Goal: Information Seeking & Learning: Find specific fact

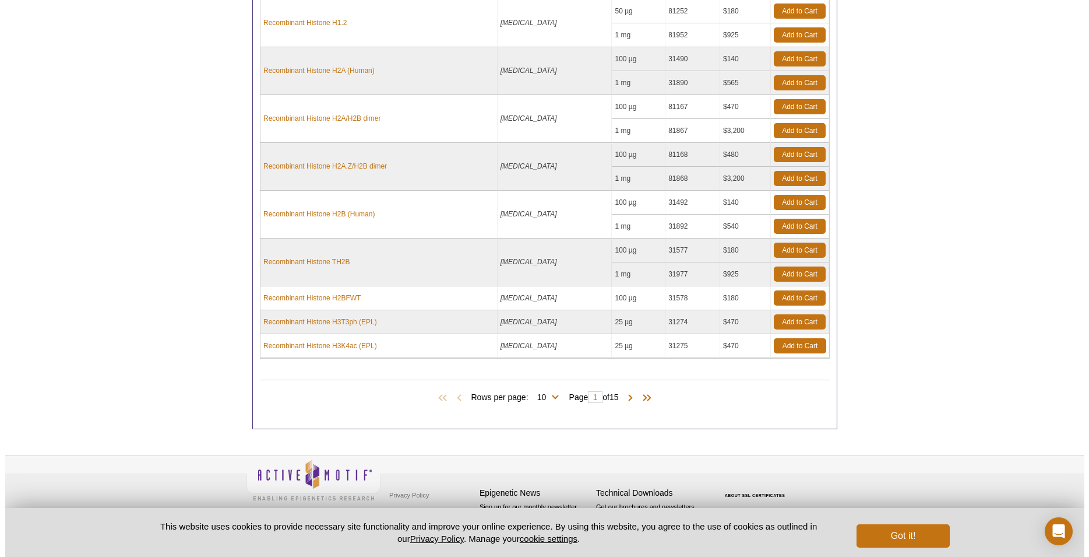
scroll to position [576, 0]
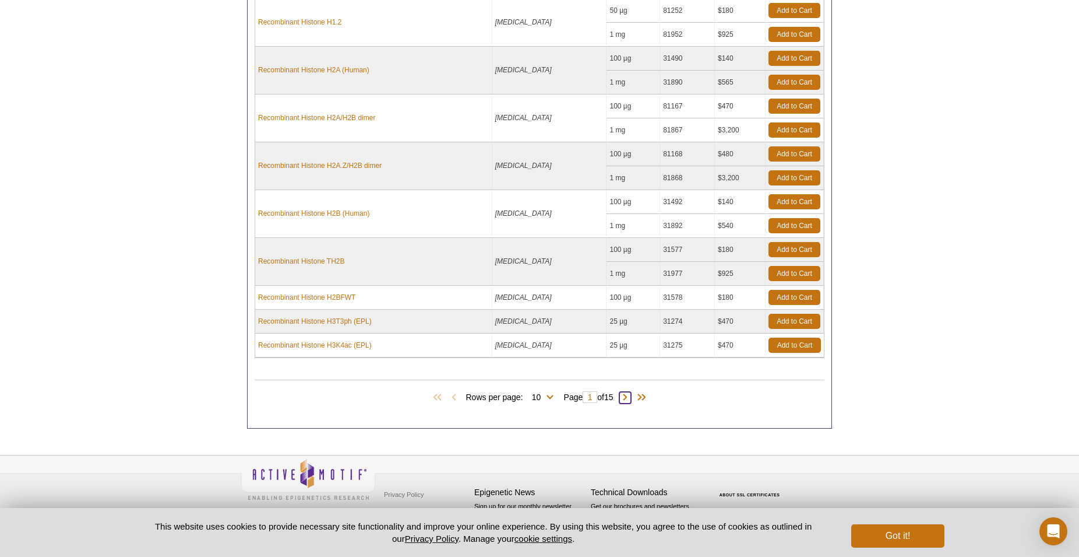
click at [631, 396] on span at bounding box center [626, 398] width 12 height 12
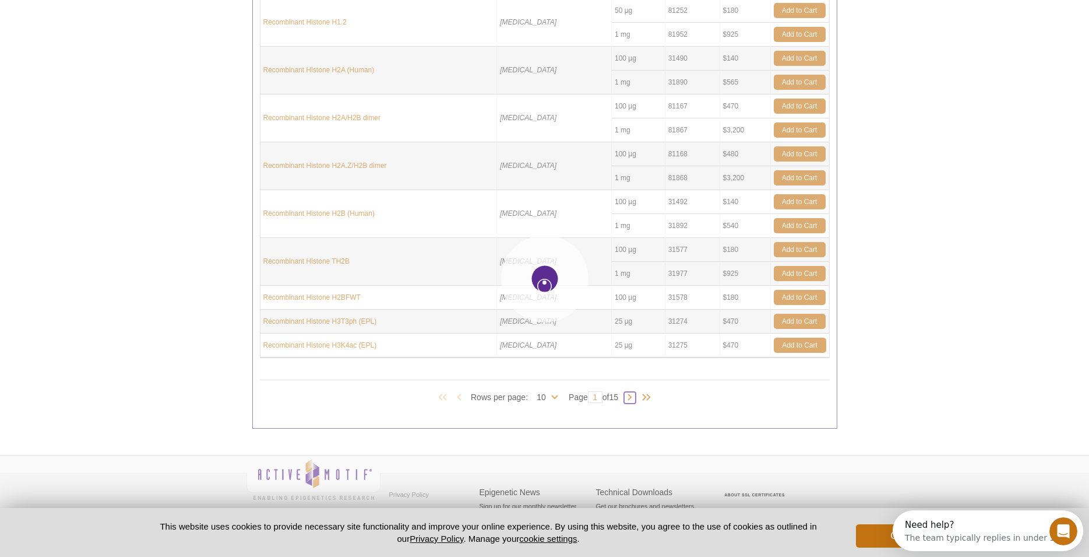
scroll to position [0, 0]
type input "2"
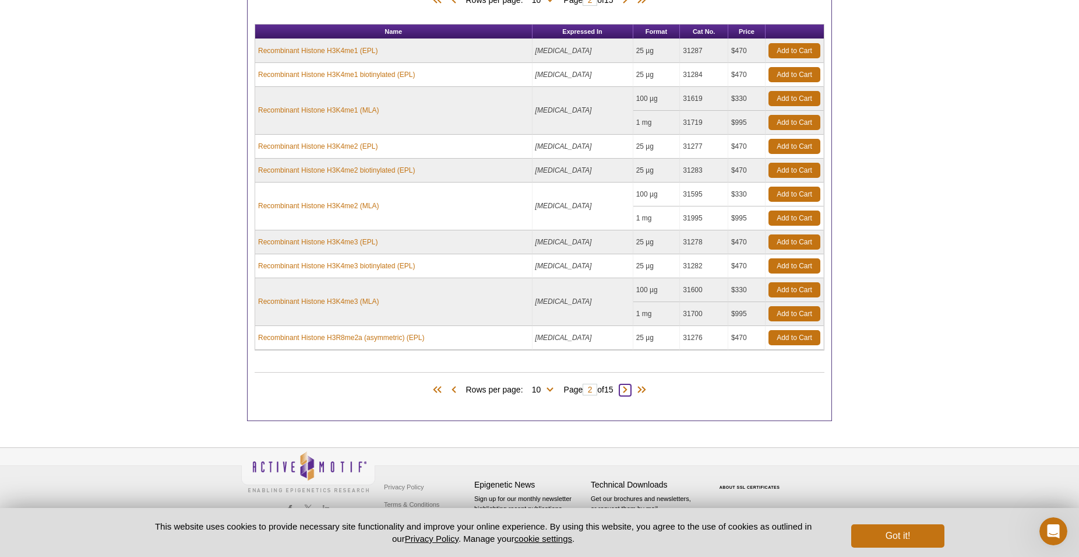
scroll to position [481, 0]
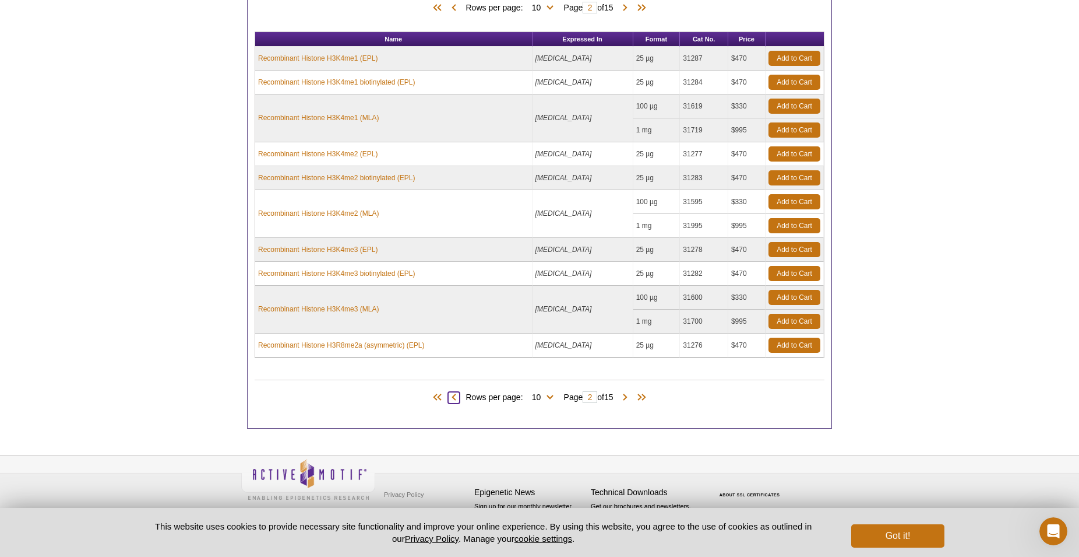
click at [448, 397] on span at bounding box center [454, 398] width 12 height 12
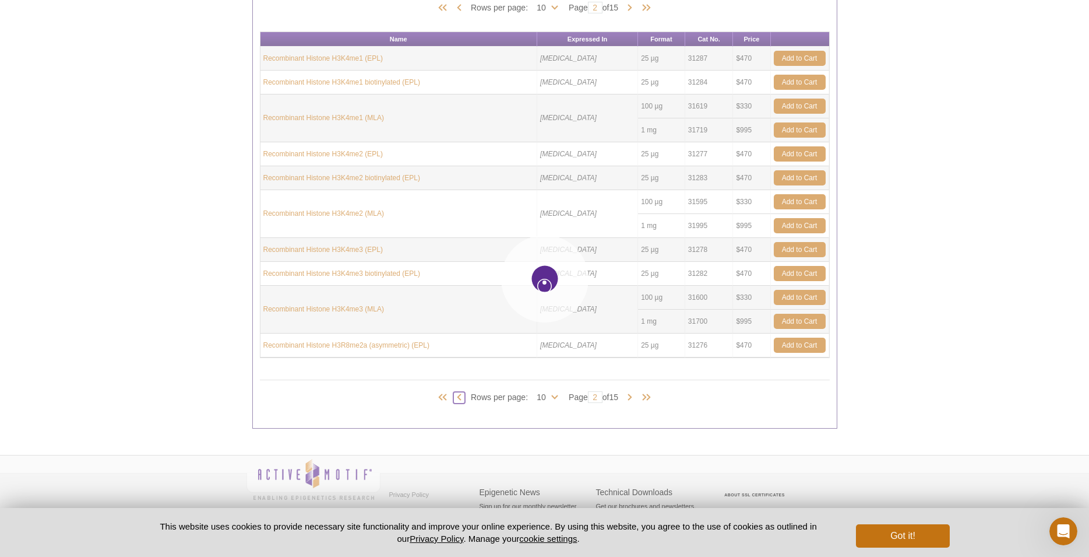
type input "1"
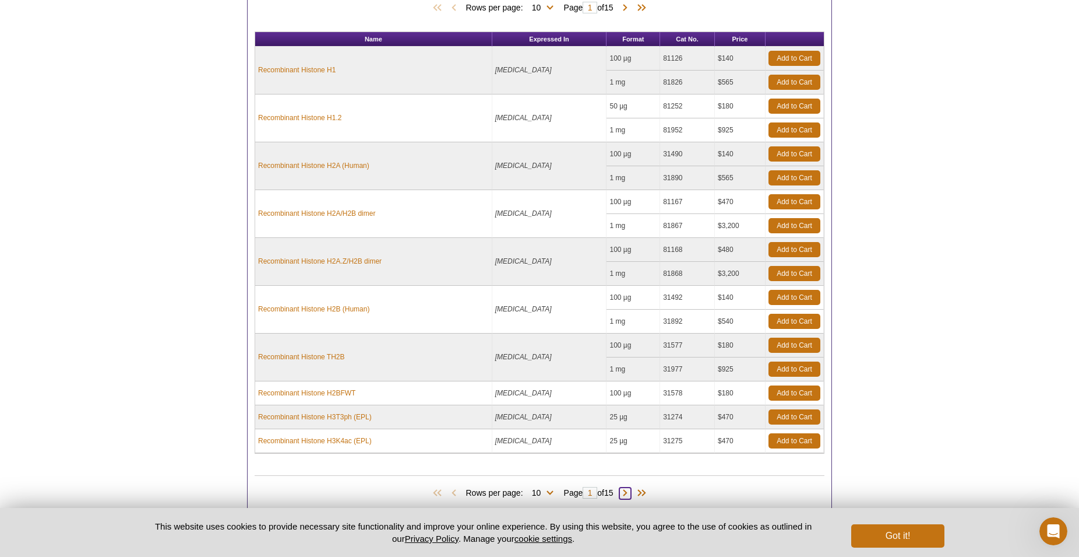
click at [629, 493] on span at bounding box center [626, 493] width 12 height 12
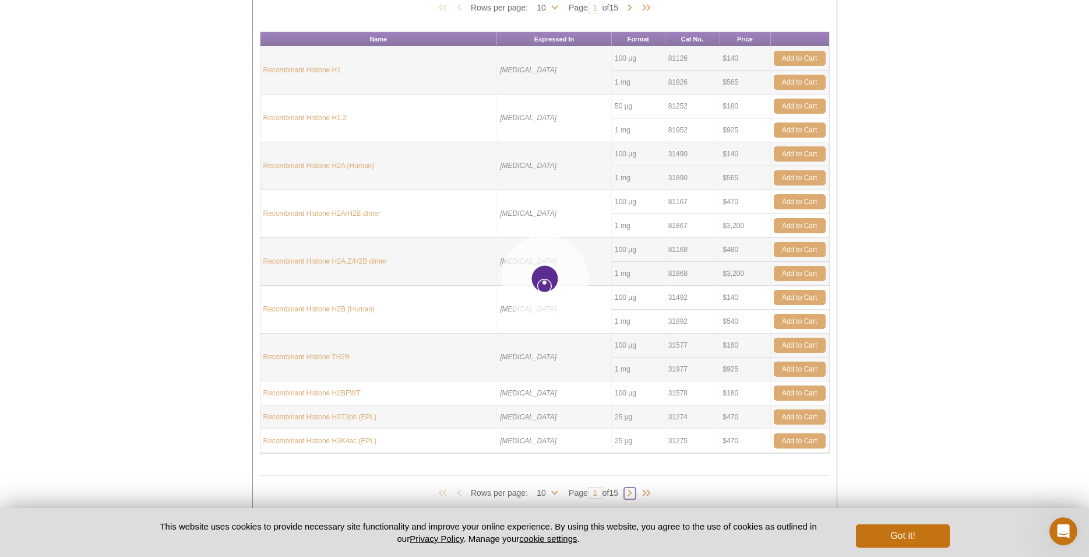
type input "2"
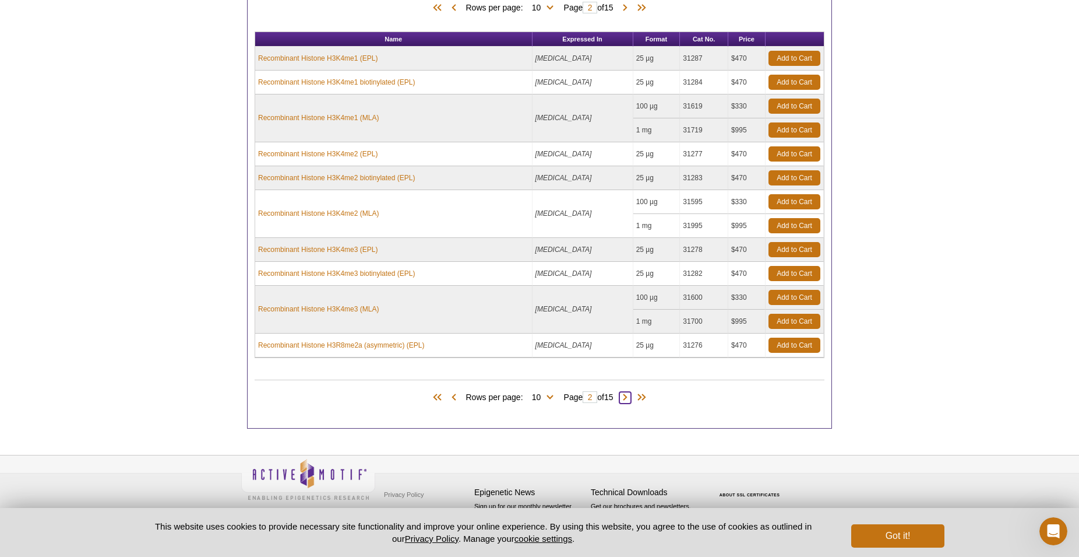
click at [631, 400] on span at bounding box center [626, 398] width 12 height 12
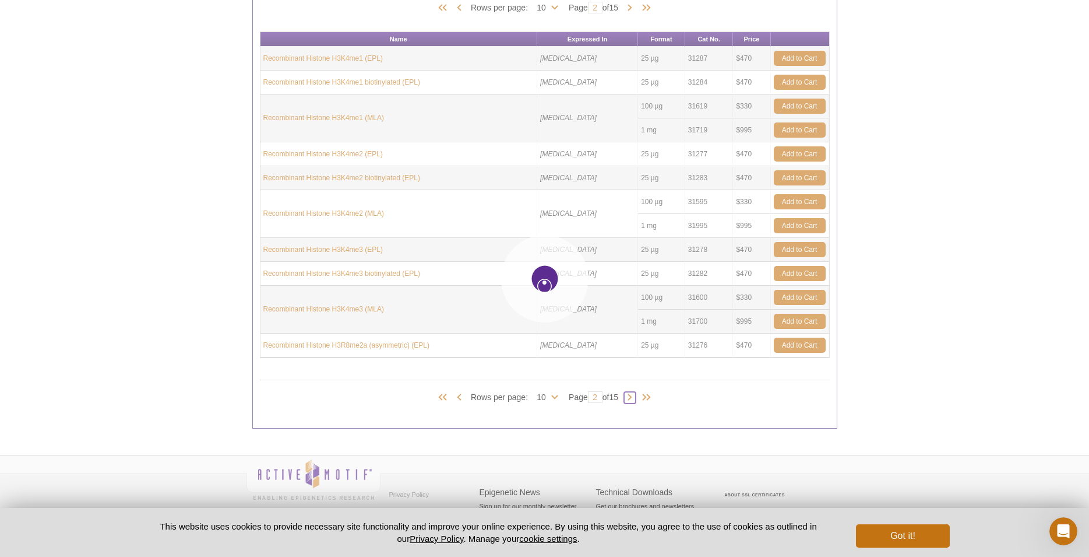
type input "3"
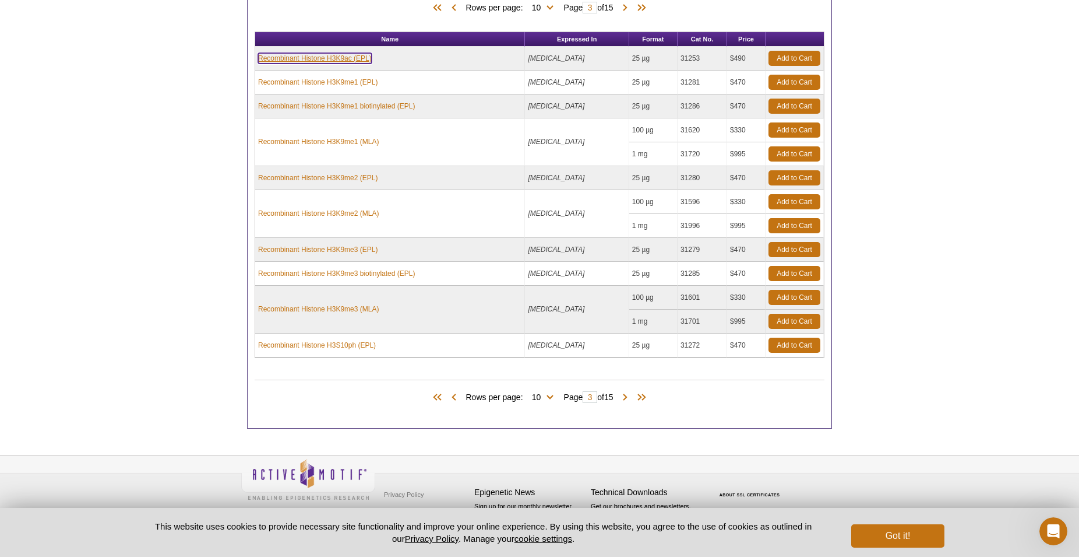
click at [345, 58] on link "Recombinant Histone H3K9ac (EPL)" at bounding box center [315, 58] width 114 height 10
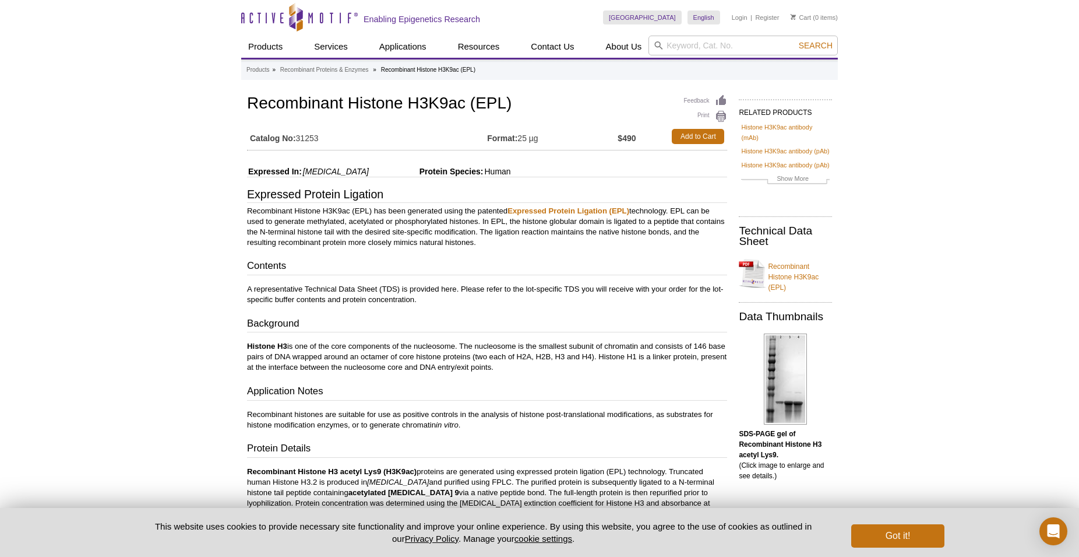
drag, startPoint x: 324, startPoint y: 140, endPoint x: 300, endPoint y: 136, distance: 24.3
click at [300, 136] on td "Catalog No: 31253" at bounding box center [367, 136] width 240 height 21
copy td "31253"
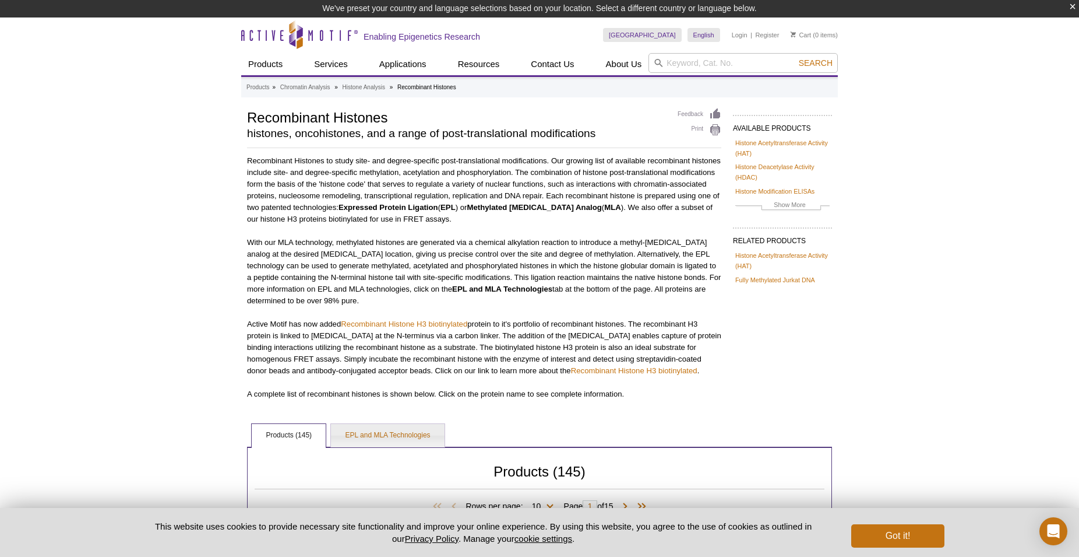
scroll to position [452, 0]
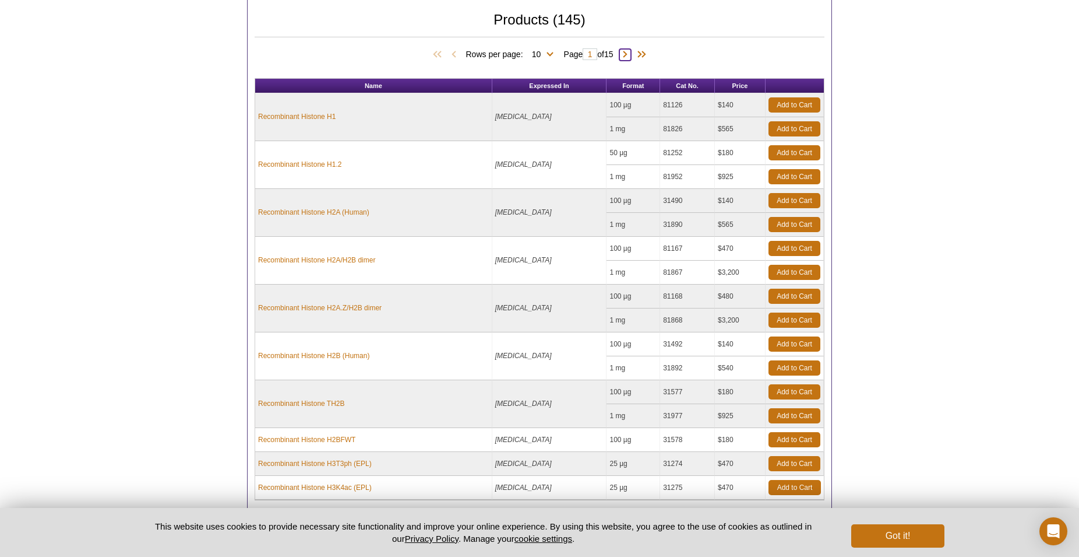
click at [630, 54] on span at bounding box center [626, 55] width 12 height 12
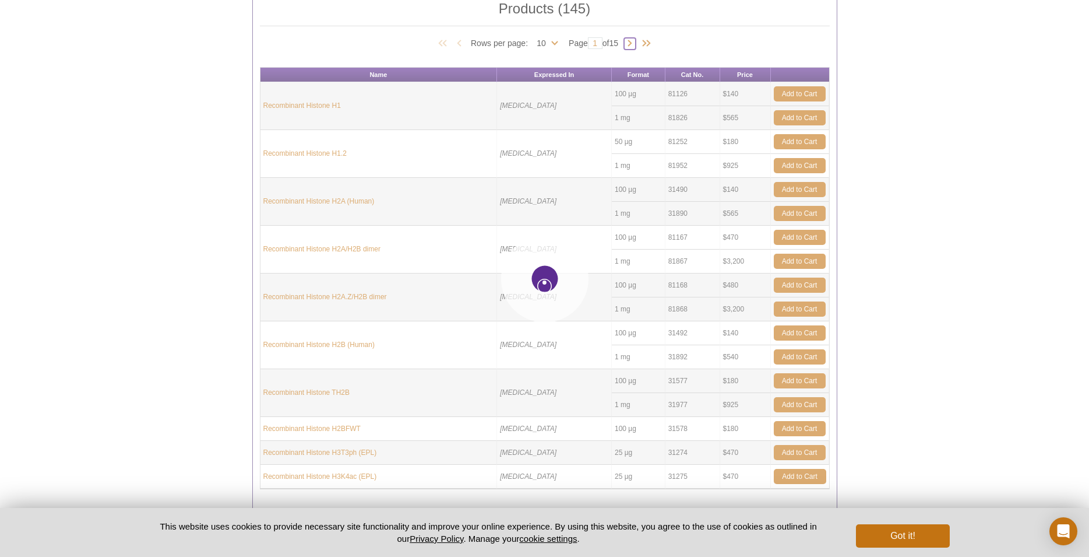
type input "2"
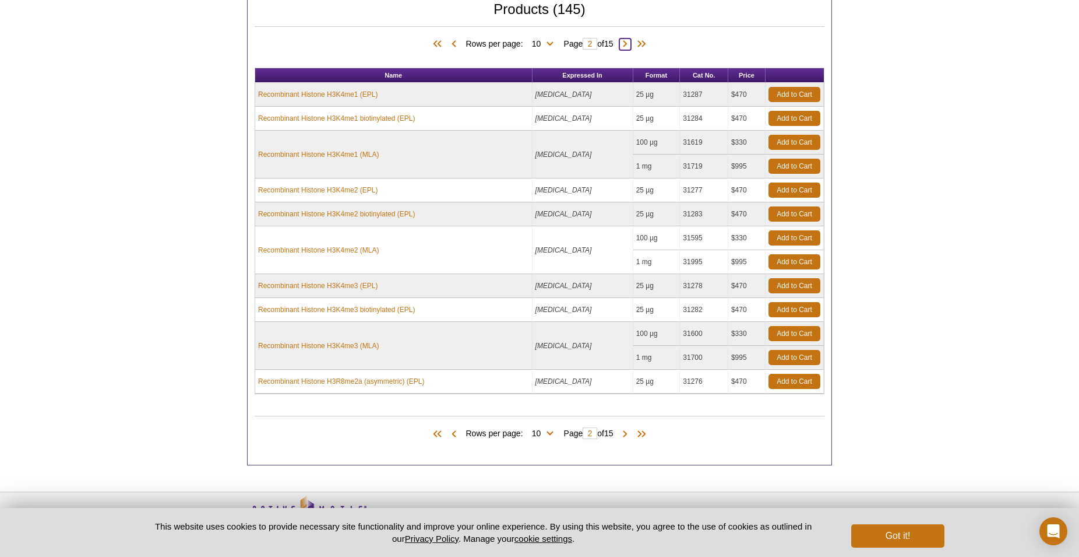
scroll to position [458, 0]
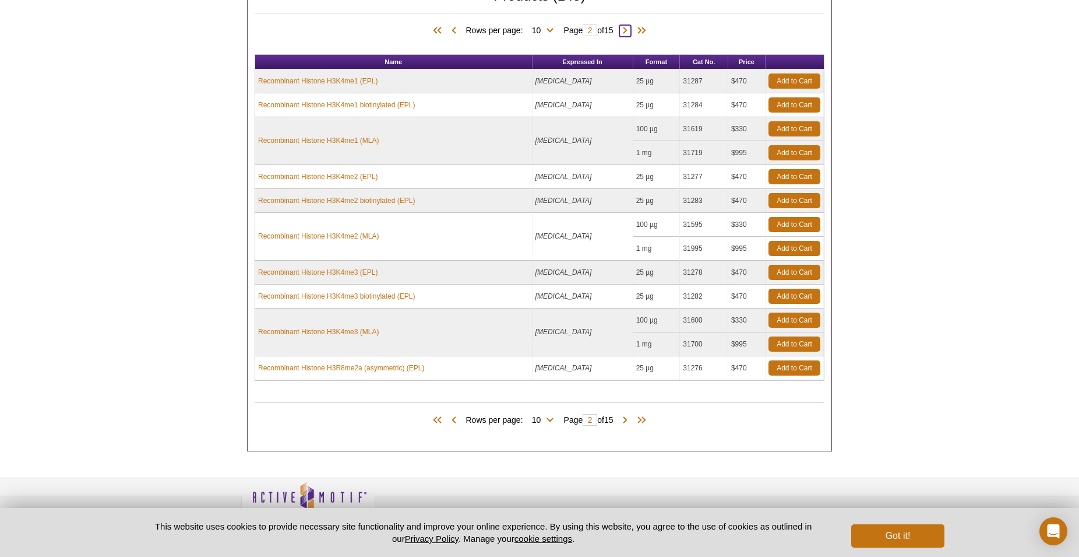
click at [631, 28] on span at bounding box center [626, 31] width 12 height 12
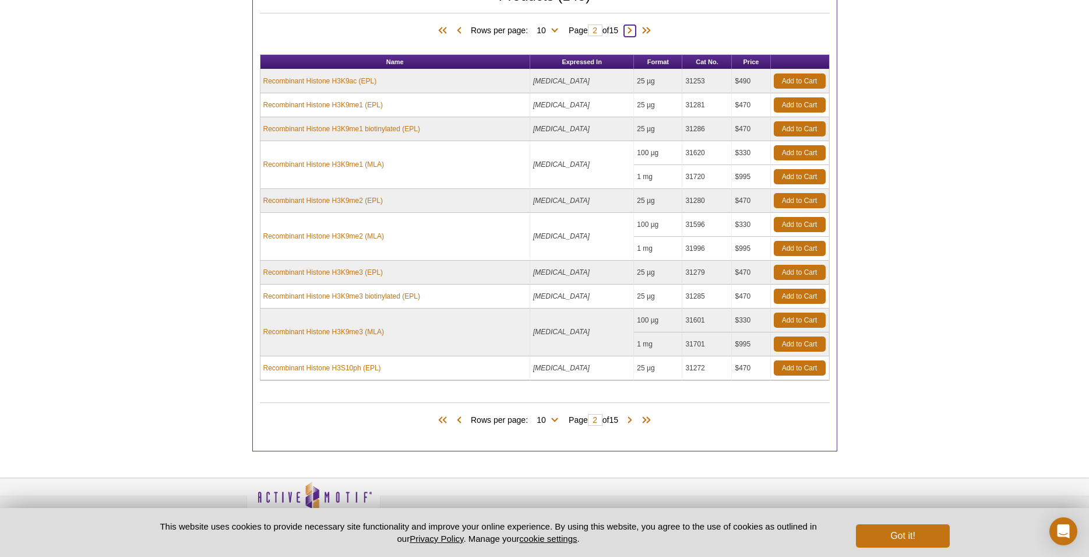
type input "3"
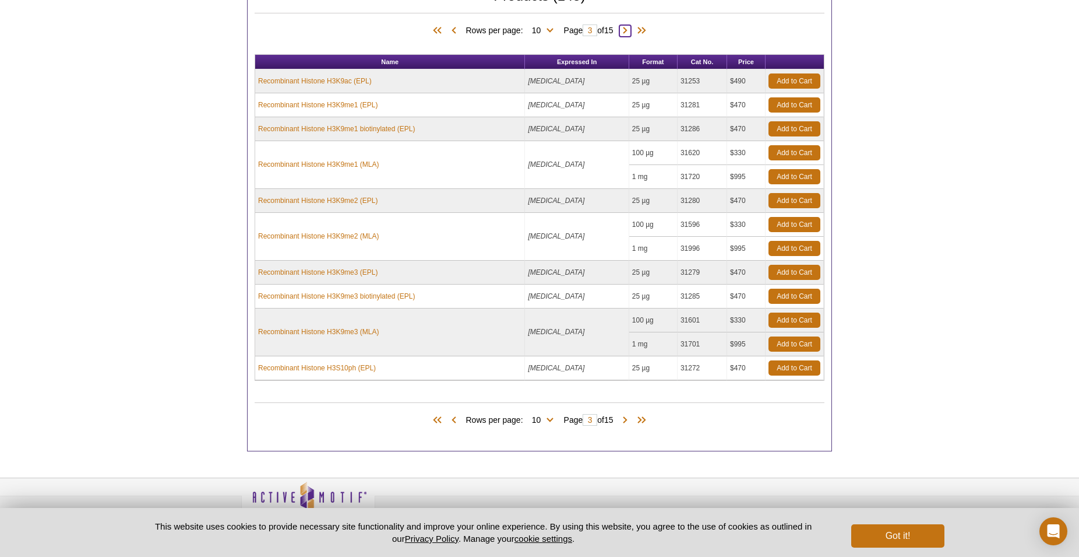
click at [626, 29] on span at bounding box center [626, 31] width 12 height 12
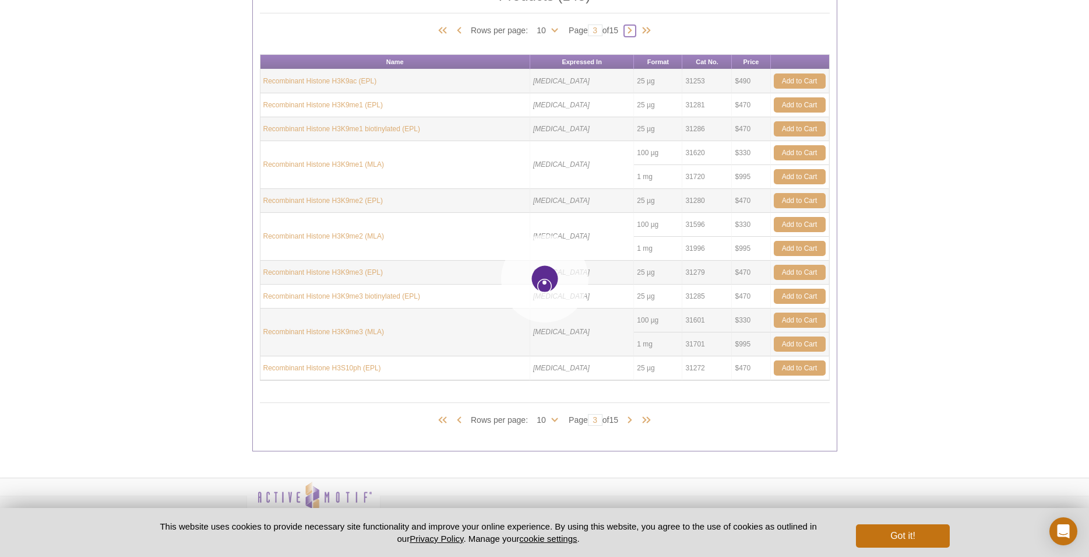
type input "4"
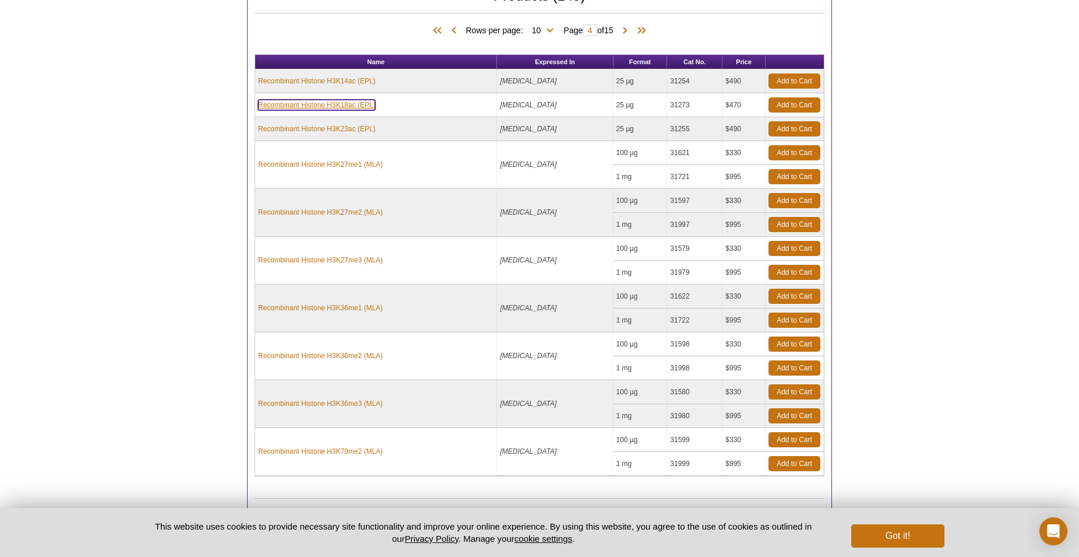
click at [344, 105] on link "Recombinant Histone H3K18ac (EPL)" at bounding box center [316, 105] width 117 height 10
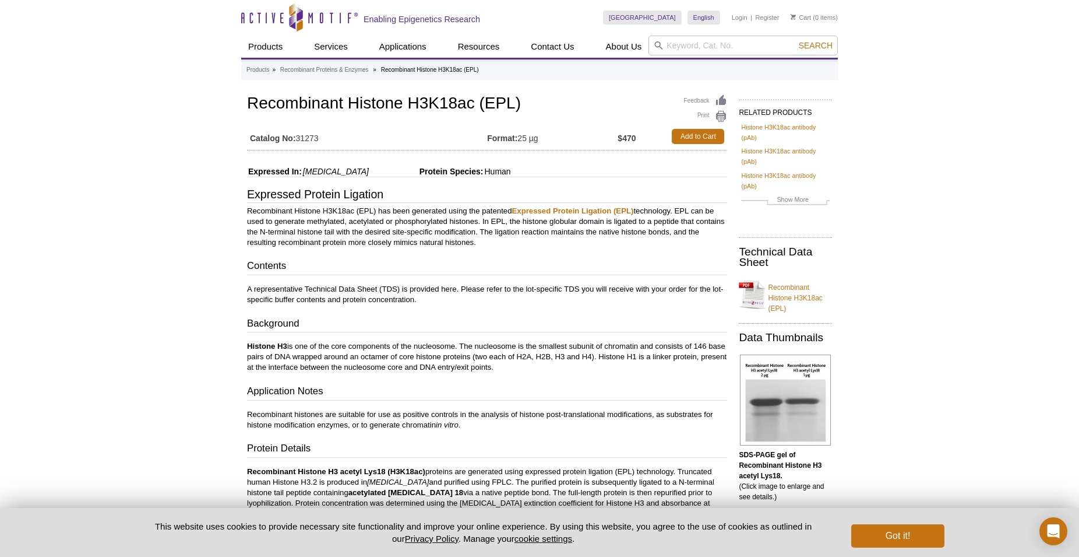
drag, startPoint x: 329, startPoint y: 139, endPoint x: 297, endPoint y: 139, distance: 32.1
click at [297, 139] on td "Catalog No: 31273" at bounding box center [367, 136] width 240 height 21
copy td "31273"
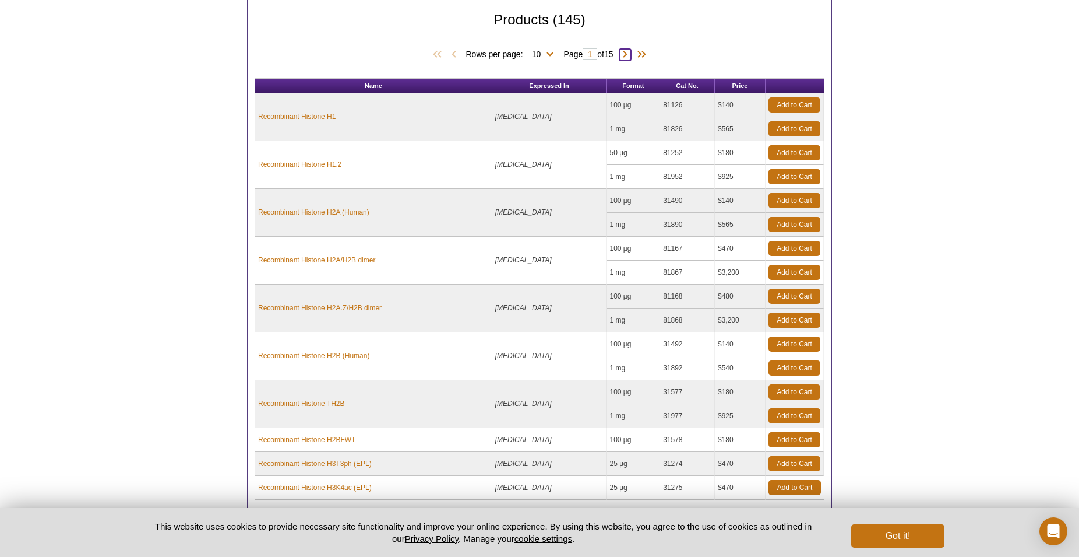
click at [629, 52] on span at bounding box center [626, 55] width 12 height 12
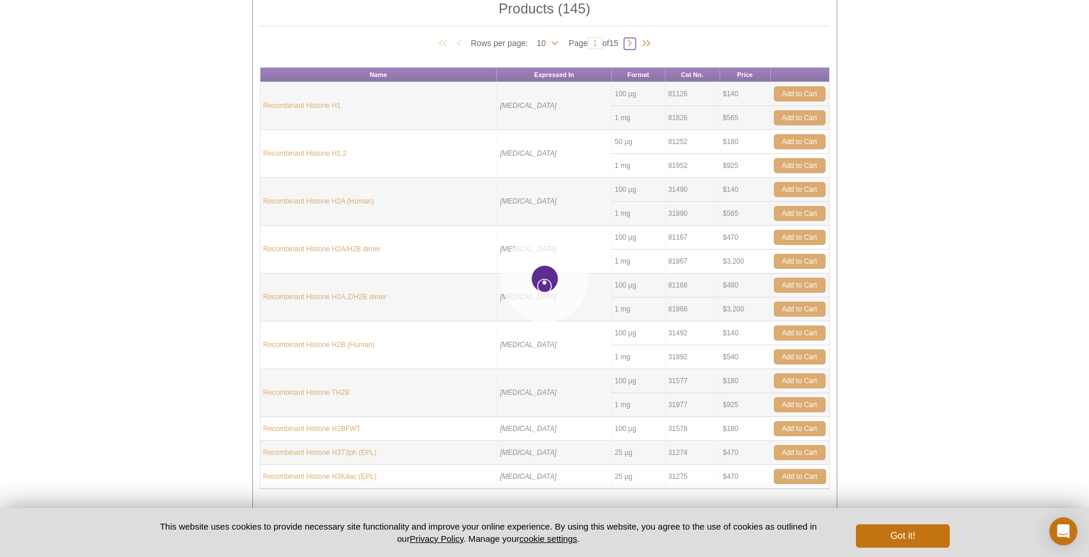
type input "2"
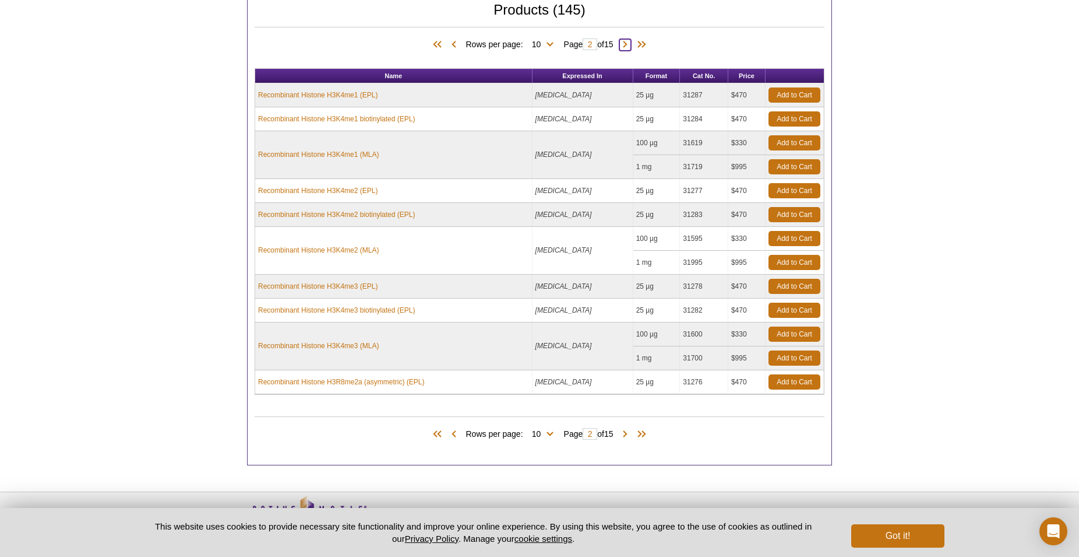
scroll to position [458, 0]
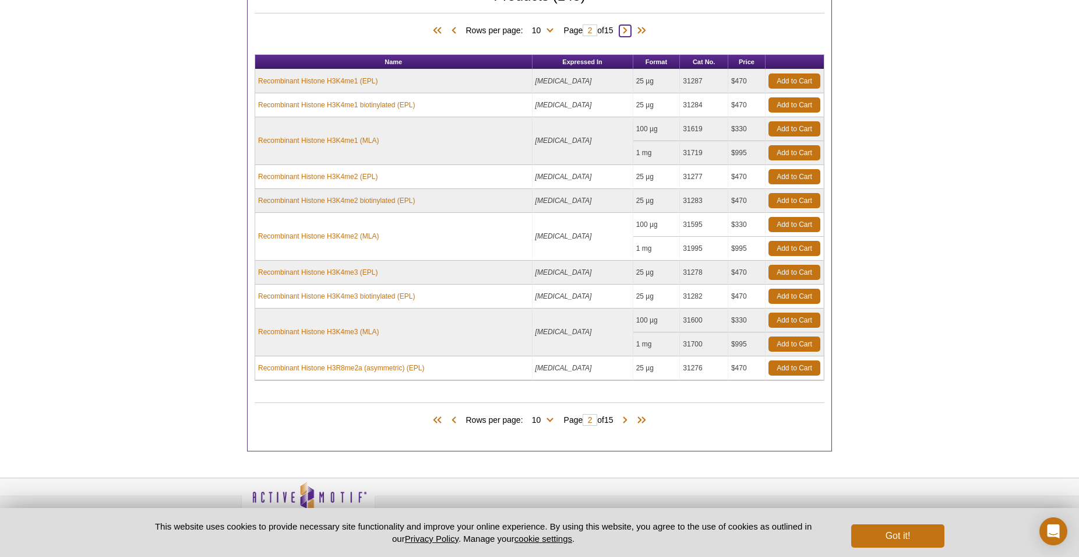
click at [630, 31] on span at bounding box center [626, 31] width 12 height 12
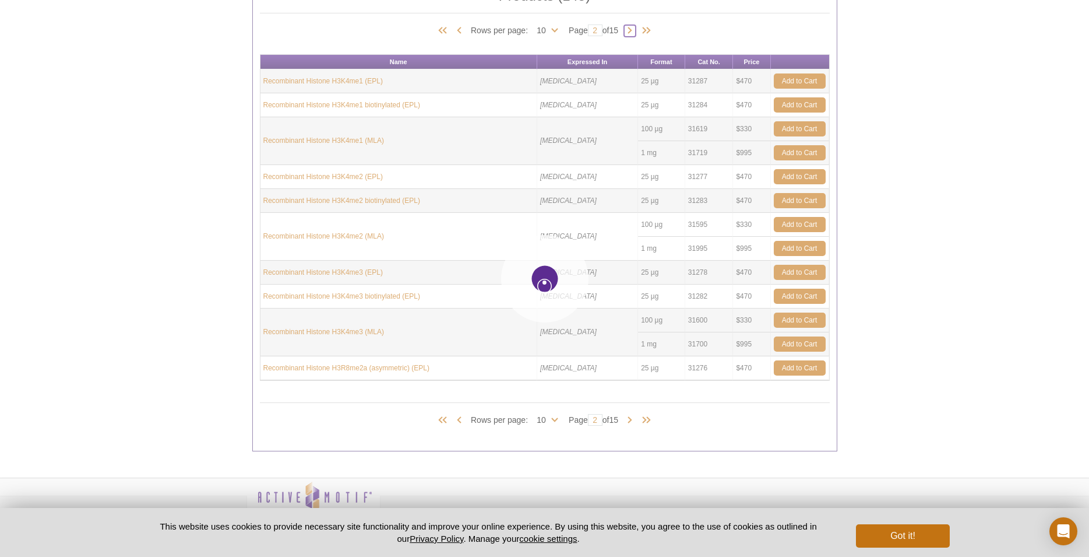
type input "3"
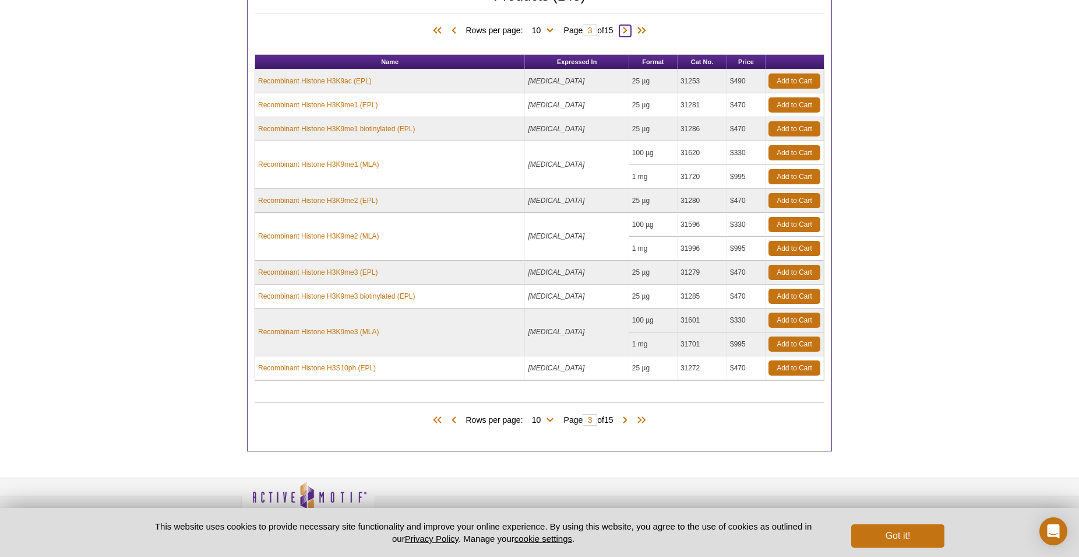
click at [631, 32] on span at bounding box center [626, 31] width 12 height 12
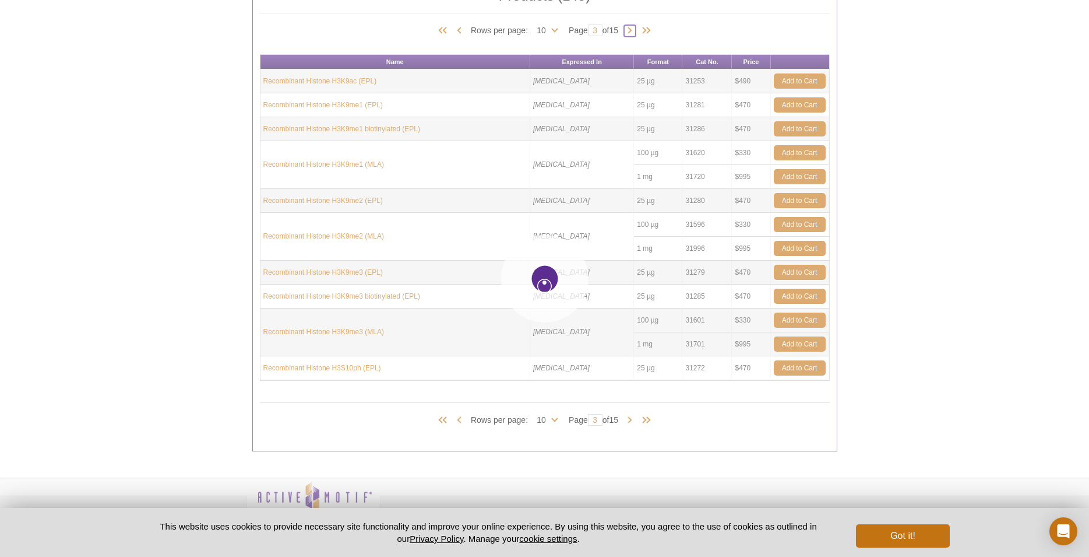
type input "4"
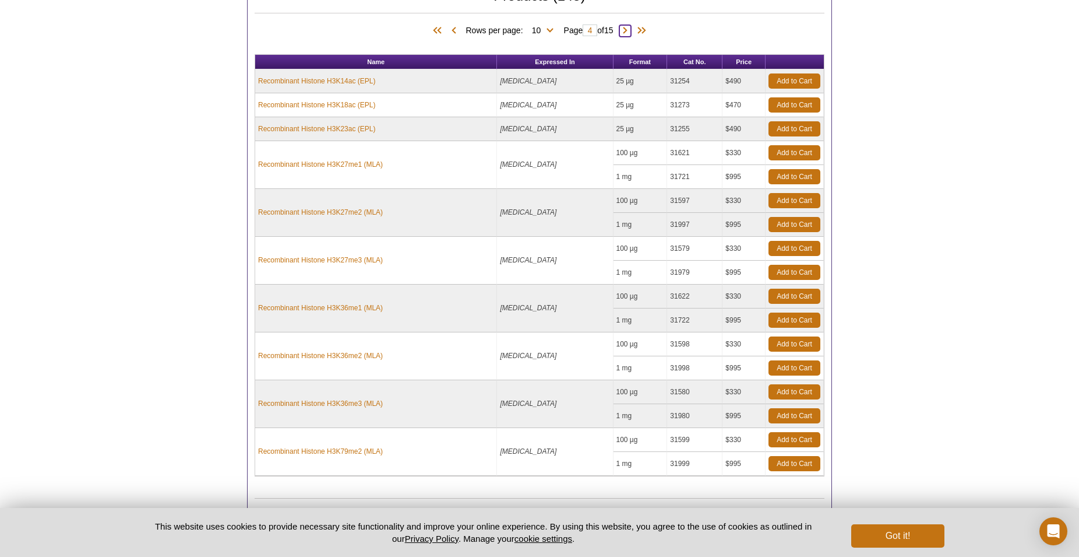
click at [631, 30] on span at bounding box center [626, 31] width 12 height 12
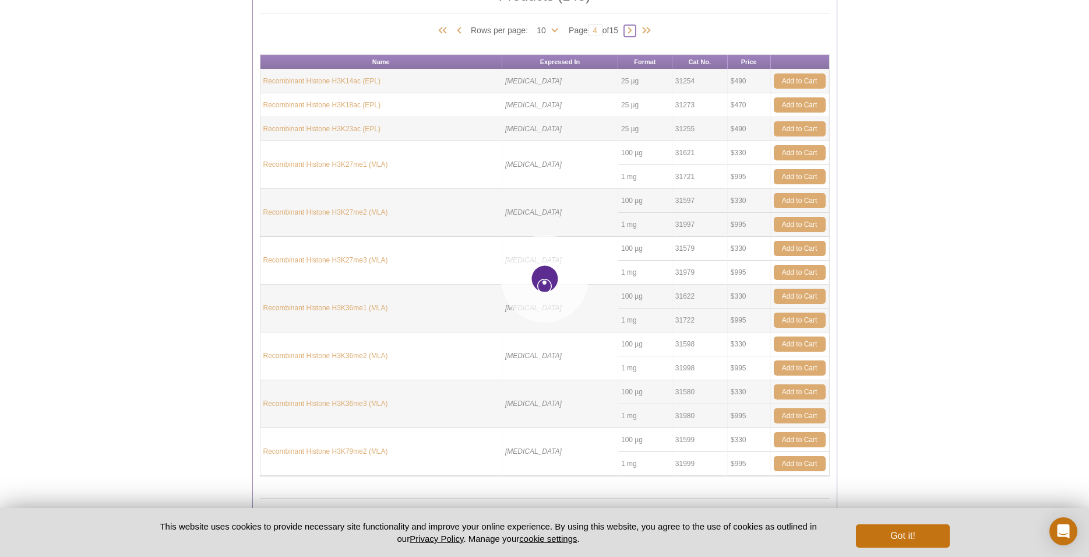
type input "5"
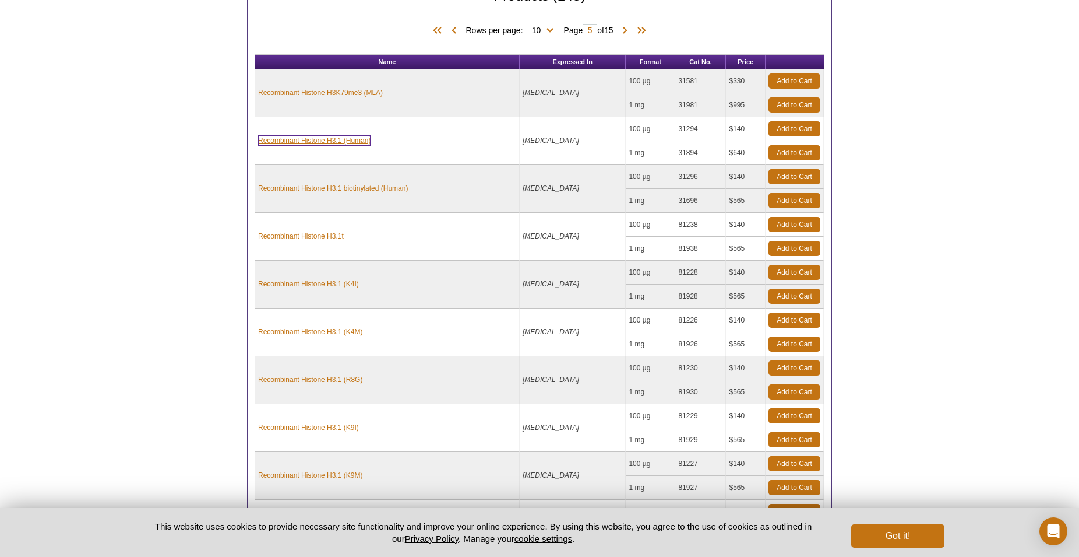
click at [319, 143] on link "Recombinant Histone H3.1 (Human)" at bounding box center [314, 140] width 112 height 10
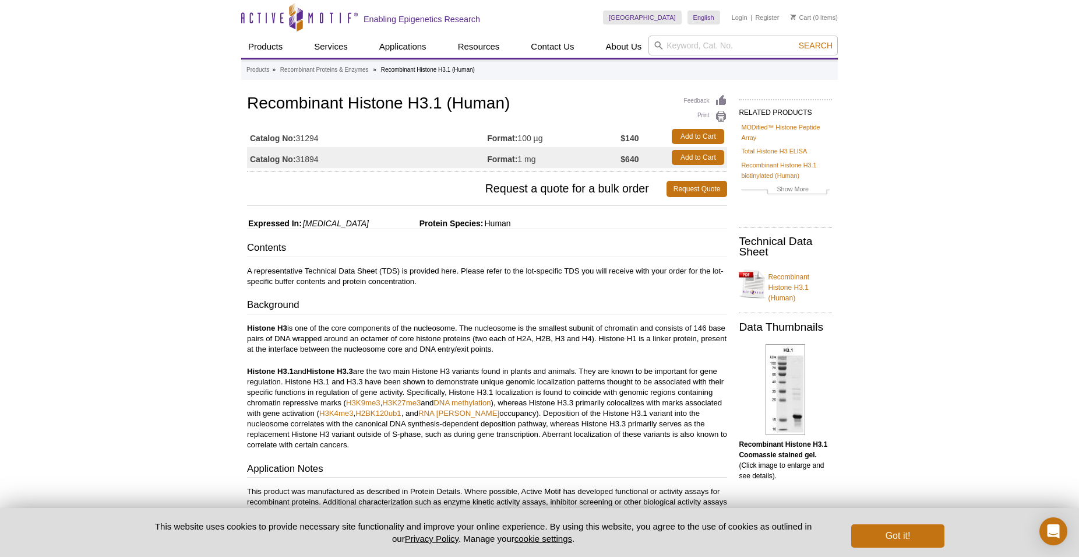
click at [601, 106] on h1 "Recombinant Histone H3.1 (Human)" at bounding box center [487, 104] width 480 height 20
drag, startPoint x: 323, startPoint y: 136, endPoint x: 298, endPoint y: 138, distance: 25.7
click at [298, 138] on td "Catalog No: 31294" at bounding box center [367, 136] width 240 height 21
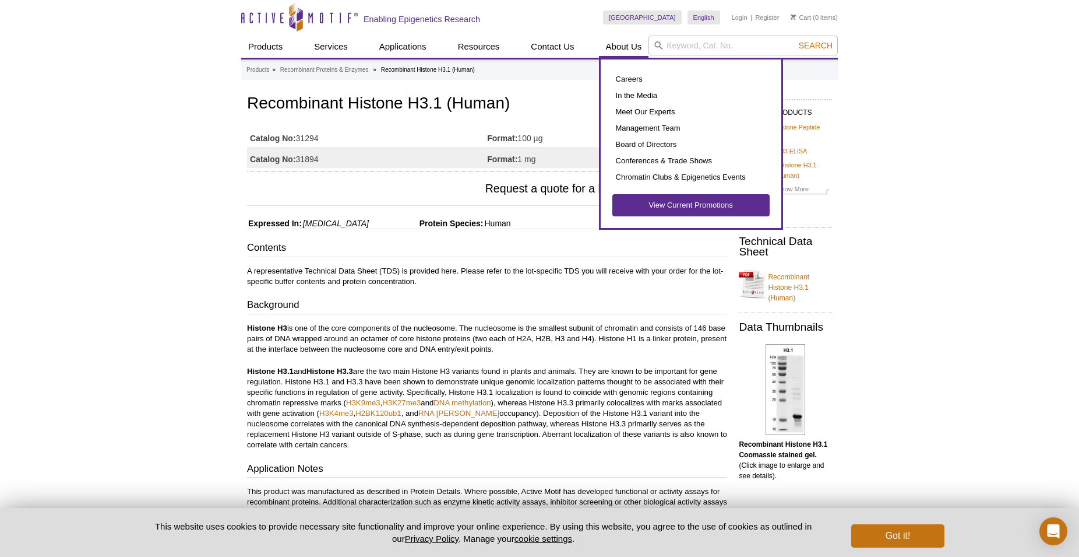
copy td "31294"
